Goal: Navigation & Orientation: Understand site structure

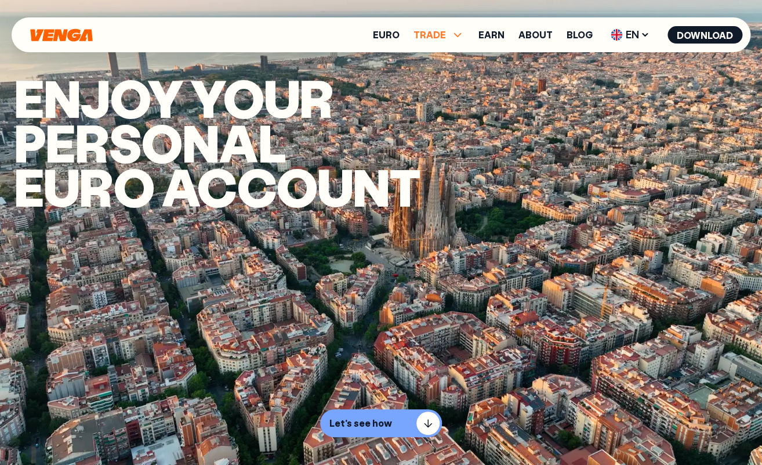
click at [458, 35] on icon at bounding box center [458, 35] width 14 height 14
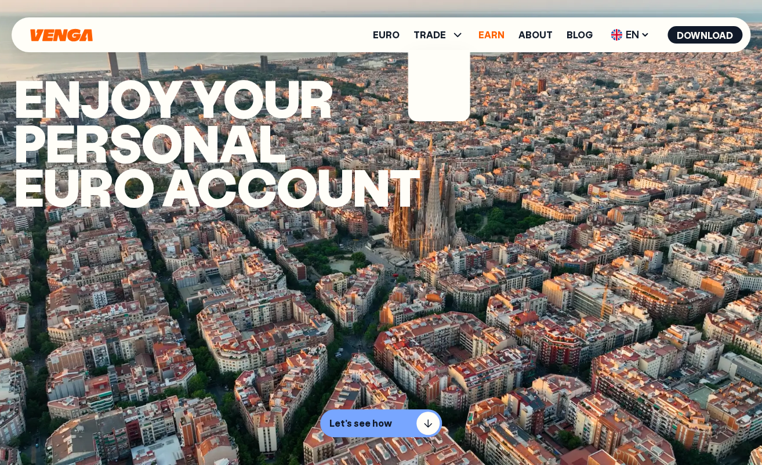
click at [498, 34] on link "Earn" at bounding box center [492, 34] width 26 height 9
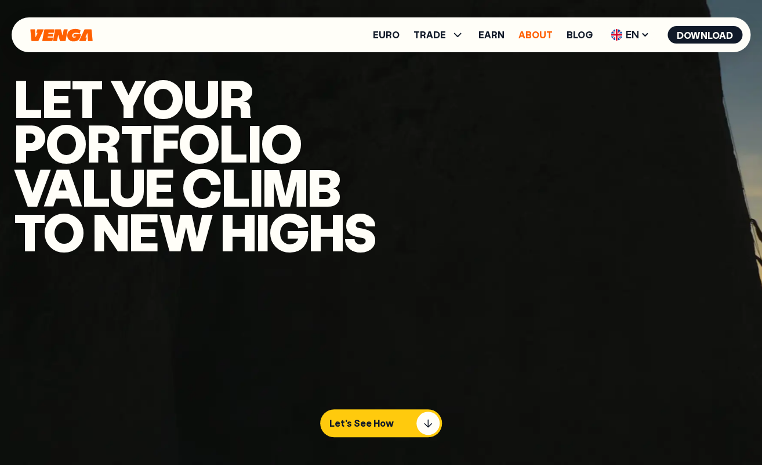
click at [534, 34] on link "About" at bounding box center [536, 34] width 34 height 9
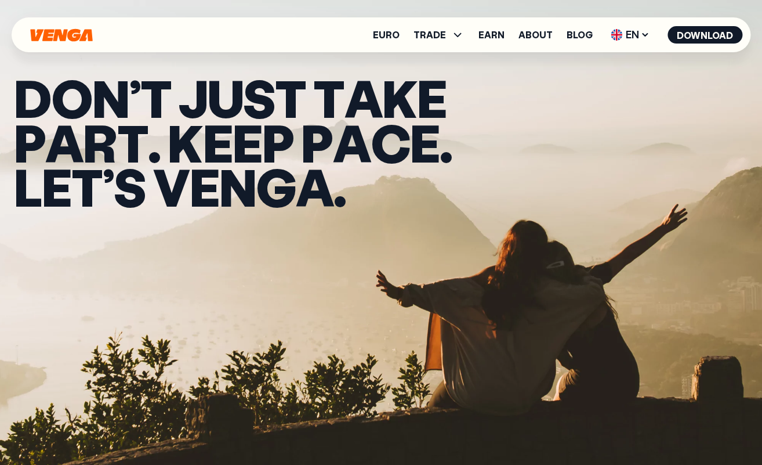
click at [56, 43] on div "Euro TRADE Buy Sell Swap Exchange Earn About Blog EN English - EN Español - ES …" at bounding box center [381, 34] width 739 height 35
click at [57, 40] on icon "Home" at bounding box center [61, 34] width 62 height 13
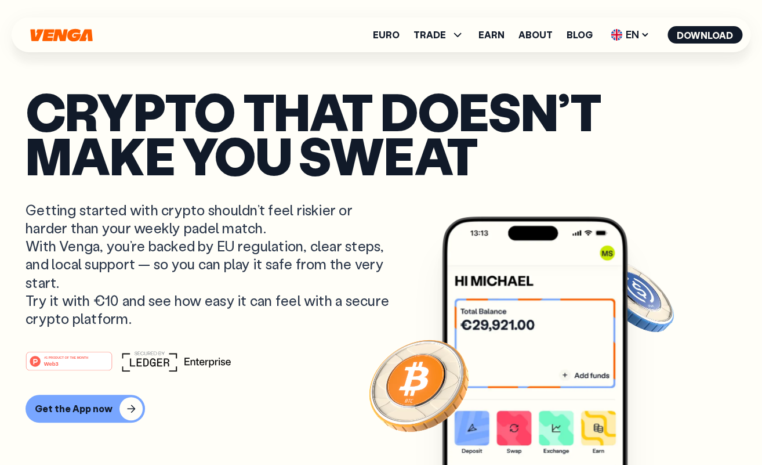
click at [324, 397] on link "Get the App now" at bounding box center [381, 409] width 711 height 28
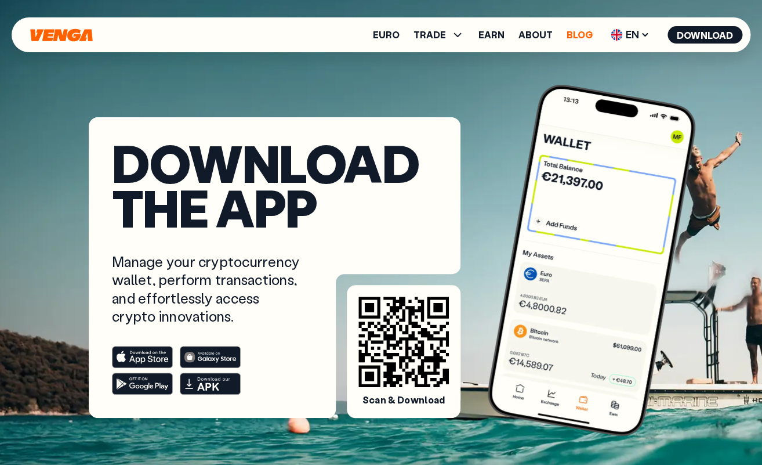
click at [580, 37] on link "Blog" at bounding box center [580, 34] width 26 height 9
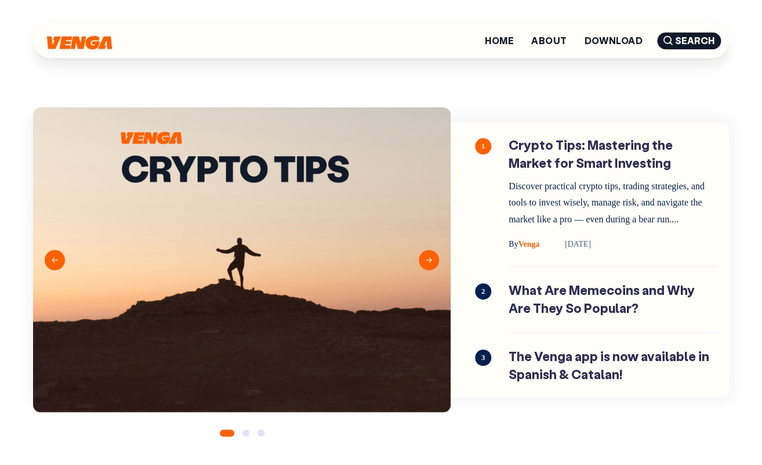
click at [429, 269] on button "Next" at bounding box center [429, 259] width 20 height 20
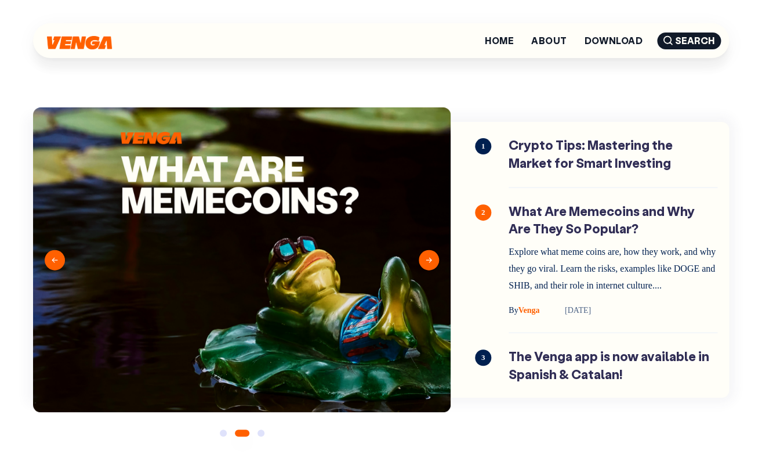
click at [57, 261] on button "Previous" at bounding box center [55, 259] width 20 height 20
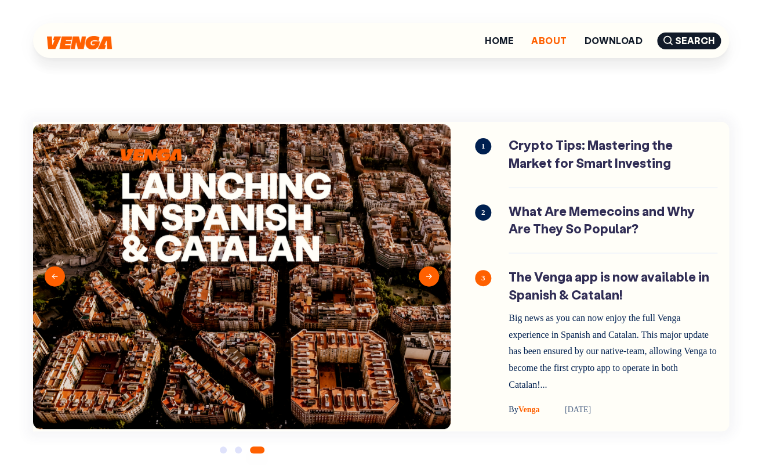
click at [547, 42] on link "About" at bounding box center [548, 40] width 35 height 9
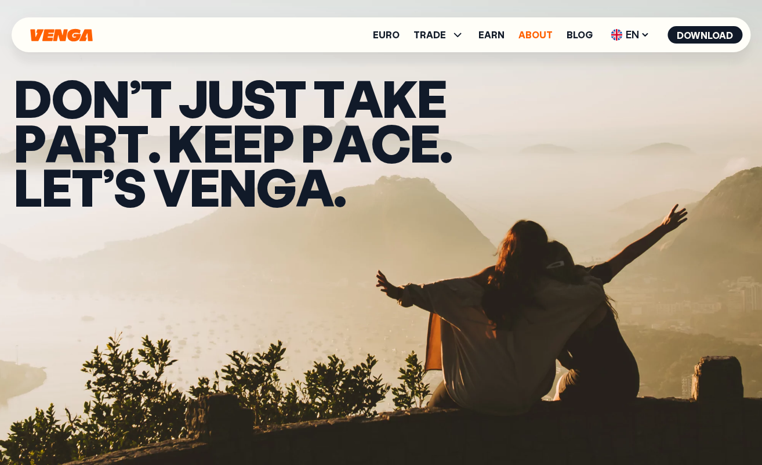
click at [543, 36] on link "About" at bounding box center [536, 34] width 34 height 9
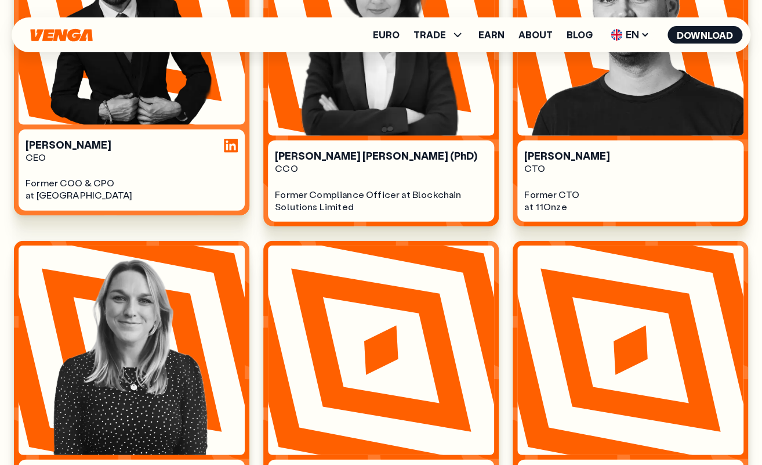
scroll to position [842, 0]
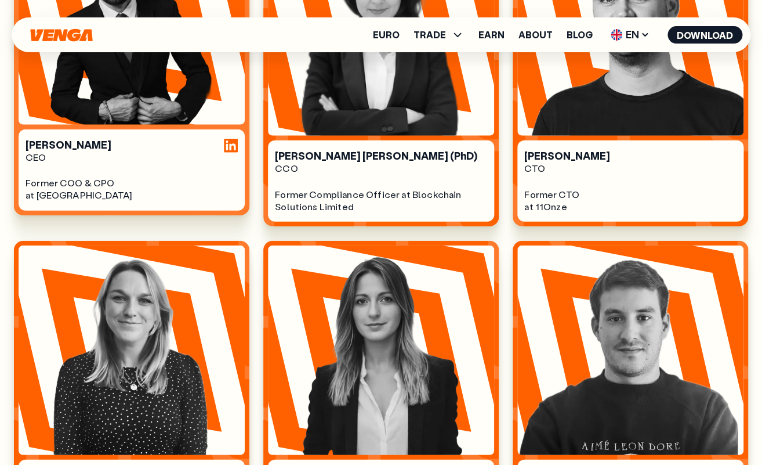
click at [132, 152] on div "CEO" at bounding box center [132, 157] width 212 height 12
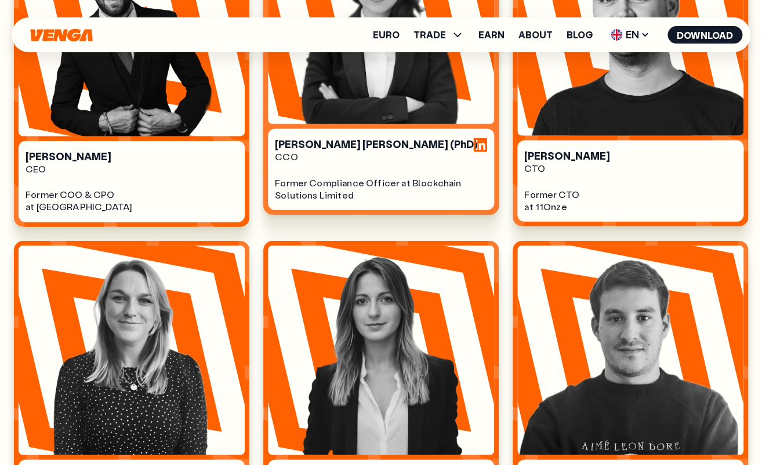
click at [361, 153] on div "CCO" at bounding box center [381, 157] width 212 height 12
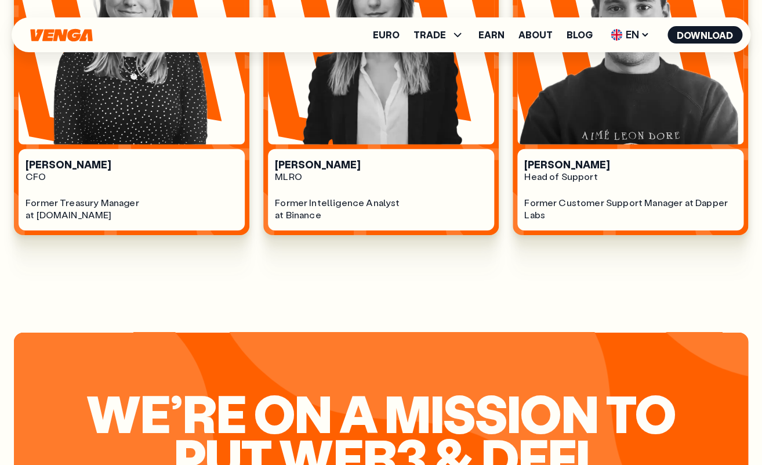
scroll to position [1153, 0]
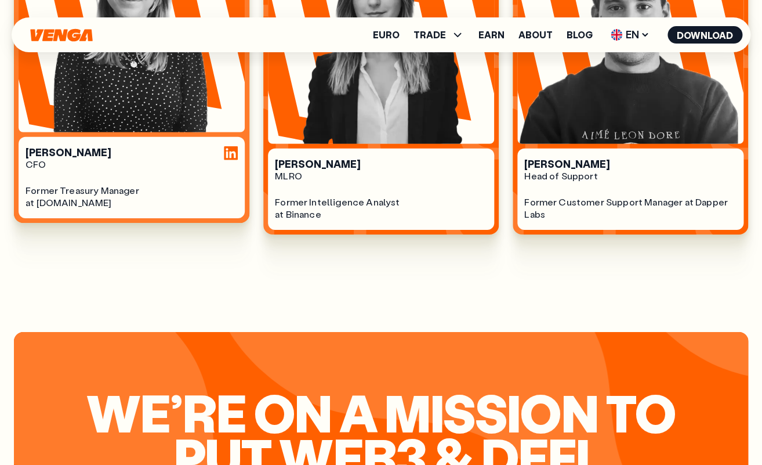
click at [130, 151] on div "[PERSON_NAME]" at bounding box center [132, 152] width 212 height 13
